Goal: Information Seeking & Learning: Learn about a topic

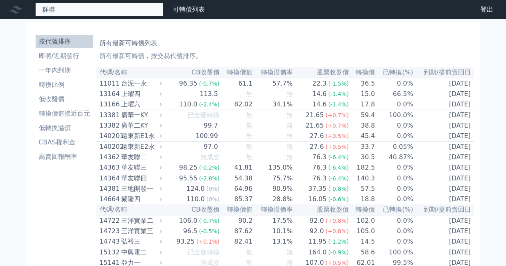
click at [68, 9] on div "群聯 82991 群聯一 82992 群聯二 117.5 +5.80%" at bounding box center [99, 10] width 128 height 14
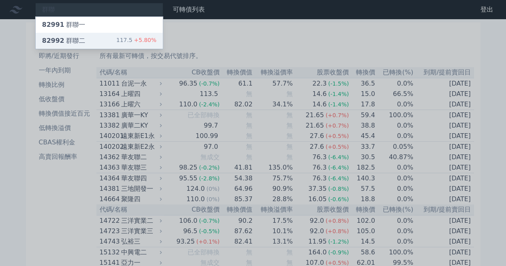
click at [70, 39] on div "82992 群聯二" at bounding box center [63, 41] width 43 height 10
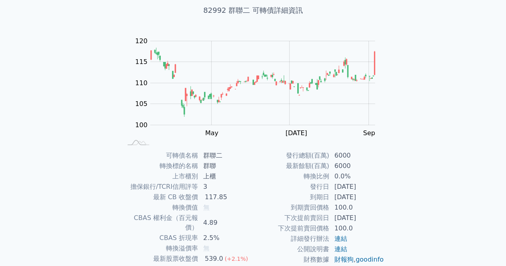
scroll to position [104, 0]
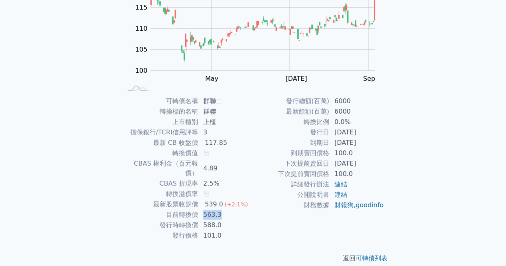
drag, startPoint x: 213, startPoint y: 205, endPoint x: 203, endPoint y: 205, distance: 10.4
click at [203, 209] on td "563.3" at bounding box center [225, 214] width 55 height 10
click at [227, 220] on td "588.0" at bounding box center [225, 225] width 55 height 10
drag, startPoint x: 227, startPoint y: 222, endPoint x: 201, endPoint y: 225, distance: 26.2
click at [201, 230] on td "101.0" at bounding box center [225, 235] width 55 height 10
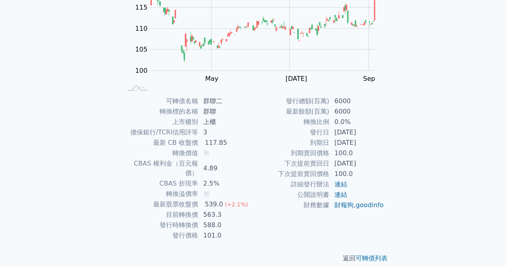
click at [208, 241] on div "返回 可轉債列表" at bounding box center [252, 258] width 281 height 35
